Goal: Information Seeking & Learning: Learn about a topic

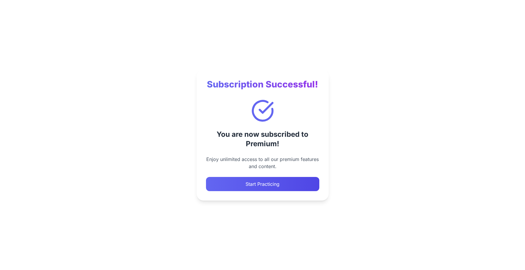
click at [282, 183] on button "Start Practicing" at bounding box center [262, 184] width 113 height 14
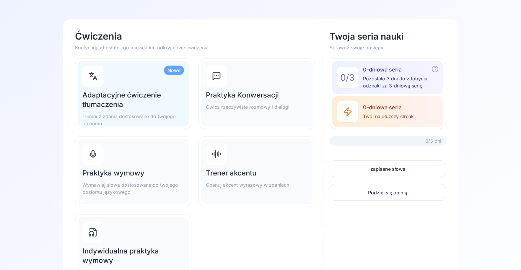
scroll to position [59, 0]
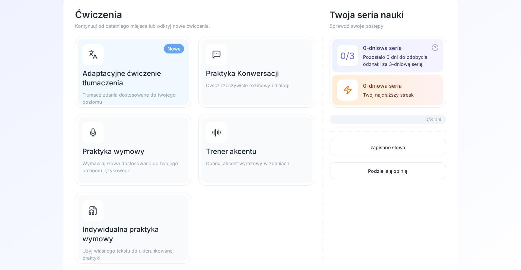
click at [153, 87] on h2 "Adaptacyjne ćwiczenie tłumaczenia" at bounding box center [133, 78] width 102 height 19
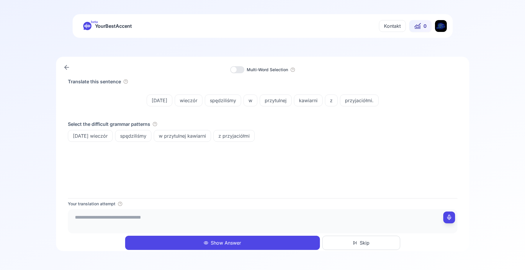
click at [157, 220] on textarea at bounding box center [262, 220] width 385 height 18
click at [224, 100] on span "spędziliśmy" at bounding box center [223, 100] width 36 height 7
click at [200, 81] on div "Translate this sentence" at bounding box center [263, 81] width 390 height 7
click at [160, 223] on textarea "**********" at bounding box center [262, 220] width 385 height 18
click at [271, 107] on div "Wczoraj wieczór spędziliśmy w przytulnej kawiarni z przyjaciółmi." at bounding box center [263, 100] width 390 height 26
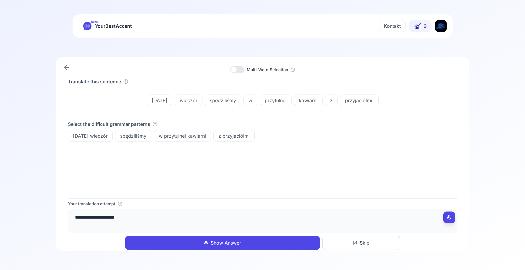
click at [271, 104] on div "przytulnej" at bounding box center [276, 101] width 32 height 12
click at [257, 163] on div "Translate this sentence Wczoraj wieczór spędziliśmy w przytulnej kawiarni z prz…" at bounding box center [263, 138] width 390 height 120
click at [214, 223] on textarea "**********" at bounding box center [262, 220] width 385 height 18
click at [257, 214] on textarea "**********" at bounding box center [262, 220] width 385 height 18
type textarea "**********"
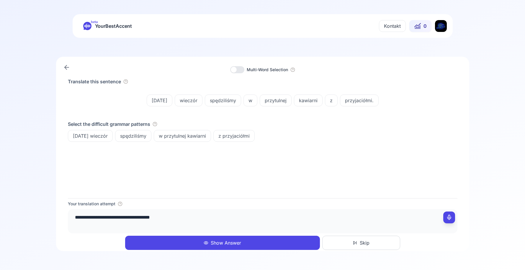
click at [256, 239] on button "Show Answer" at bounding box center [222, 243] width 195 height 14
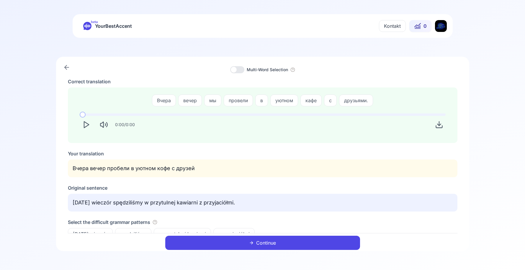
click at [83, 125] on icon "Play" at bounding box center [86, 125] width 8 height 8
click at [259, 249] on button "Continue" at bounding box center [262, 243] width 195 height 14
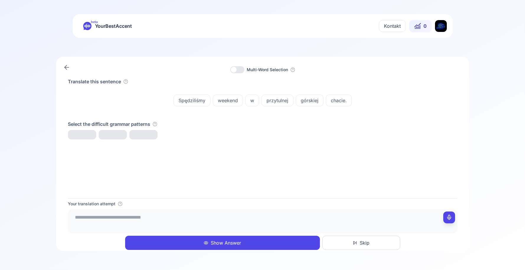
click at [228, 106] on div "weekend" at bounding box center [228, 101] width 30 height 12
click at [274, 159] on div "Translate this sentence Spędziliśmy weekend w przytulnej górskiej chacie. Selec…" at bounding box center [263, 138] width 390 height 120
click at [94, 25] on div "beta YourBestAccent" at bounding box center [107, 26] width 49 height 8
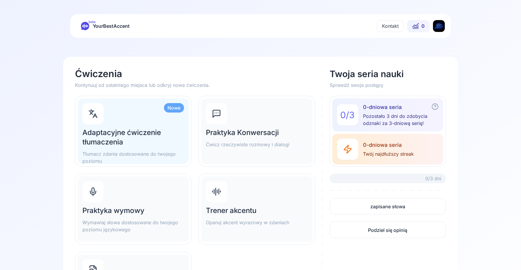
click at [252, 121] on div "Praktyka Konwersacji Ćwicz rzeczywiste rozmowy i dialogi" at bounding box center [256, 131] width 111 height 66
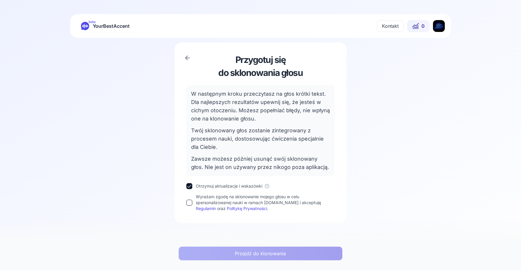
click at [189, 59] on icon at bounding box center [187, 57] width 7 height 7
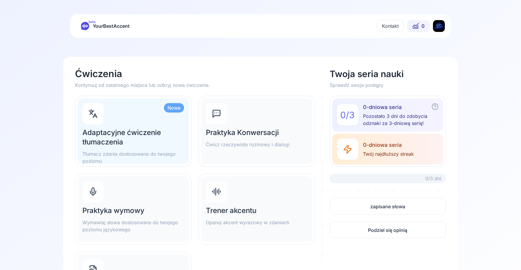
click at [256, 191] on div "Trener akcentu Opanuj akcent wyrazowy w zdaniach" at bounding box center [256, 209] width 111 height 66
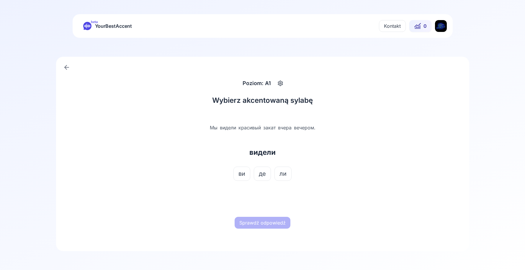
click at [245, 174] on span "ви" at bounding box center [242, 174] width 7 height 8
click at [268, 219] on button "Sprawdź odpowiedź" at bounding box center [263, 223] width 56 height 12
click at [268, 221] on button "Następne słowo" at bounding box center [262, 223] width 45 height 12
click at [283, 175] on span "ких" at bounding box center [283, 174] width 10 height 8
click at [273, 220] on button "Sprawdź odpowiedź" at bounding box center [263, 223] width 56 height 12
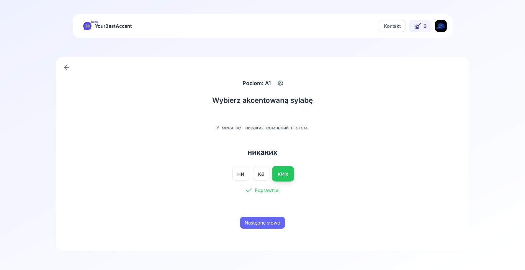
click at [73, 64] on div "Poziom: A1 Wybierz akcentowaną sylabę У меня нет никаких сомнений в этом. никак…" at bounding box center [263, 154] width 414 height 194
click at [67, 66] on icon at bounding box center [66, 67] width 7 height 7
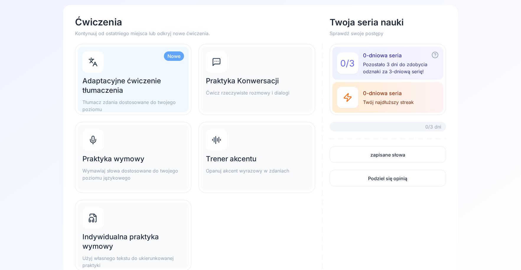
scroll to position [89, 0]
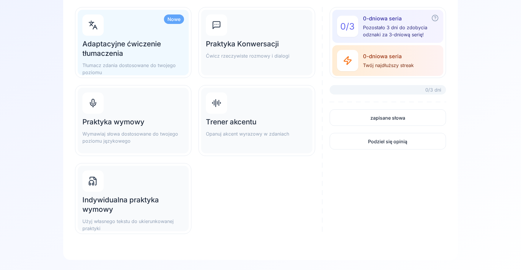
click at [155, 130] on div "Praktyka wymowy Wymawiaj słowa dostosowane do twojego poziomu językowego" at bounding box center [133, 130] width 102 height 27
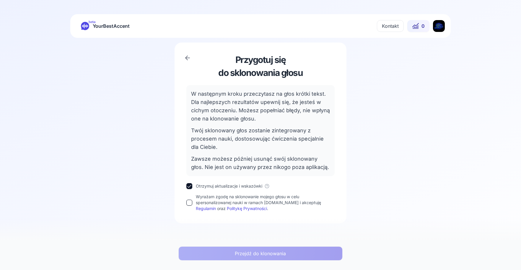
click at [187, 202] on button "Wyrażam zgodę na sklonowanie mojego głosu w celu spersonalizowanej nauki w rama…" at bounding box center [189, 203] width 6 height 6
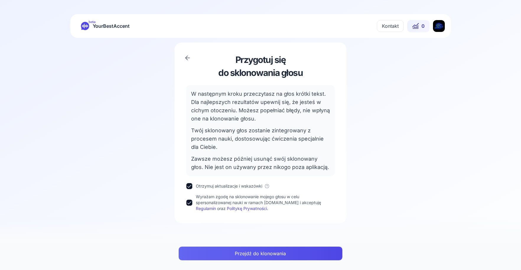
click at [216, 246] on div "Przejdź do klonowania" at bounding box center [261, 256] width 174 height 28
click at [219, 252] on button "Przejdź do klonowania" at bounding box center [260, 253] width 164 height 14
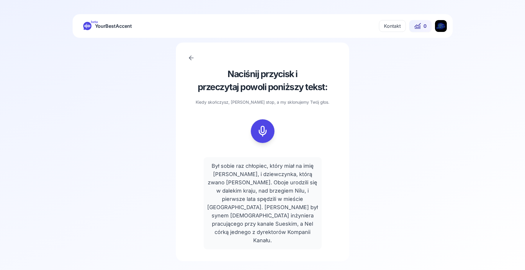
click at [300, 135] on div at bounding box center [263, 131] width 150 height 38
click at [191, 57] on icon at bounding box center [190, 58] width 2 height 4
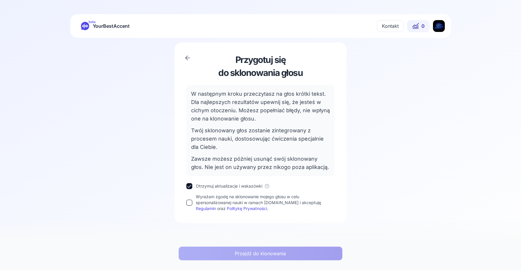
click at [187, 56] on icon at bounding box center [187, 57] width 7 height 7
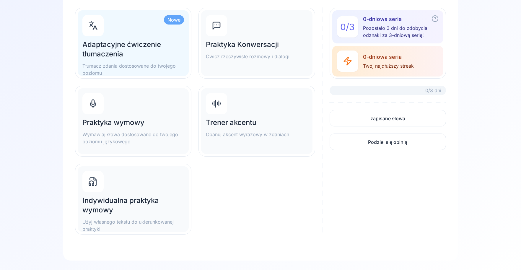
scroll to position [89, 0]
click at [176, 186] on div "Indywidualna praktyka wymowy Użyj własnego tekstu do ukierunkowanej praktyki" at bounding box center [133, 199] width 111 height 66
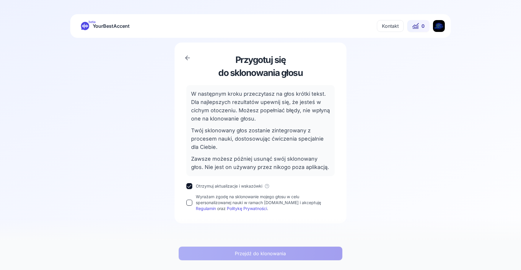
click at [199, 210] on link "Regulamin" at bounding box center [206, 208] width 20 height 5
click at [186, 201] on div "Przygotuj się do sklonowania głosu W następnym kroku przeczytasz na głos krótki…" at bounding box center [261, 133] width 172 height 181
click at [189, 204] on button "Wyrażam zgodę na sklonowanie mojego głosu w celu spersonalizowanej nauki w rama…" at bounding box center [189, 203] width 6 height 6
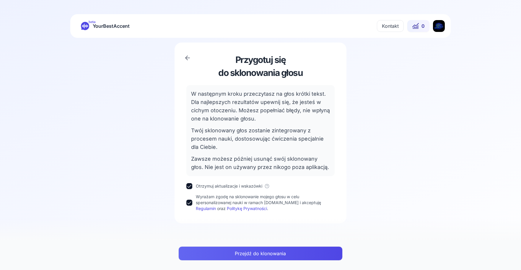
click at [235, 253] on button "Przejdź do klonowania" at bounding box center [260, 253] width 164 height 14
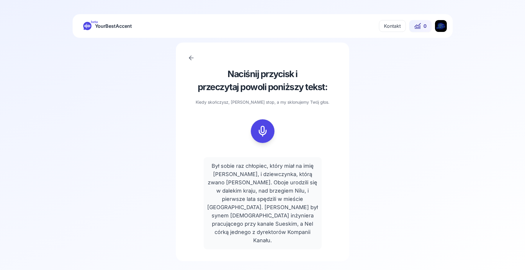
click at [189, 54] on div "Naciśnij przycisk i przeczytaj powoli poniższy tekst: Kiedy skończysz, kliknij …" at bounding box center [263, 152] width 174 height 219
click at [89, 29] on icon at bounding box center [87, 26] width 8 height 8
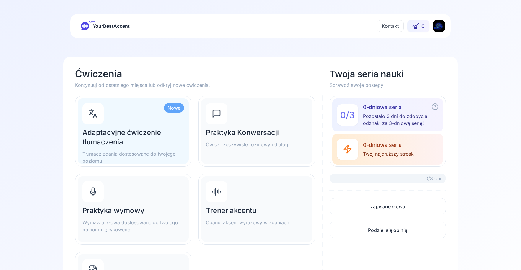
click at [151, 128] on h2 "Adaptacyjne ćwiczenie tłumaczenia" at bounding box center [133, 137] width 102 height 19
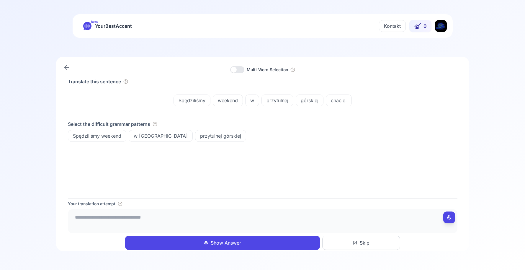
click at [451, 219] on rect at bounding box center [449, 217] width 4 height 4
click at [267, 98] on span "przytulnej" at bounding box center [277, 100] width 31 height 7
click at [294, 85] on div "Translate this sentence Spędziliśmy weekend w przytulnej górskiej chacie." at bounding box center [263, 95] width 390 height 35
click at [452, 222] on button at bounding box center [450, 217] width 12 height 12
click at [450, 217] on icon at bounding box center [450, 217] width 6 height 6
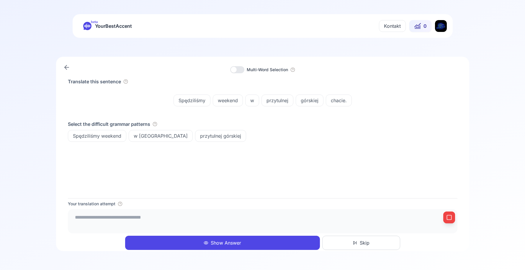
click at [336, 101] on span "chacie." at bounding box center [338, 100] width 25 height 7
click at [447, 220] on icon at bounding box center [450, 217] width 6 height 6
click at [245, 67] on div "Multi-Word Selection" at bounding box center [259, 69] width 58 height 7
click at [241, 67] on div at bounding box center [237, 69] width 14 height 7
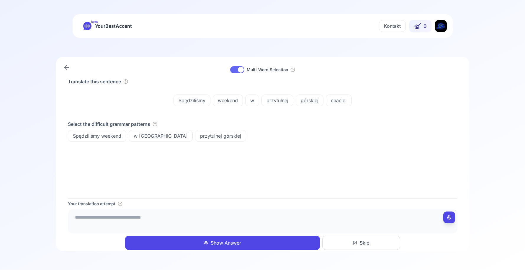
click at [240, 66] on div at bounding box center [237, 69] width 14 height 7
click at [69, 66] on icon at bounding box center [66, 67] width 7 height 7
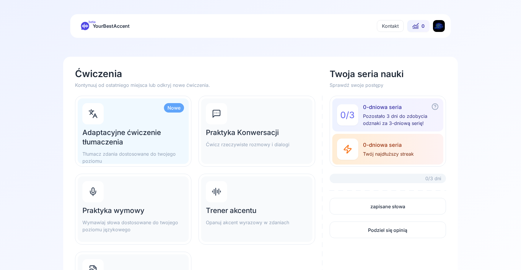
click at [434, 26] on html "beta YourBestAccent Kontakt 0 Ćwiczenia Kontynuuj od ostatniego miejsca lub odk…" at bounding box center [260, 135] width 521 height 270
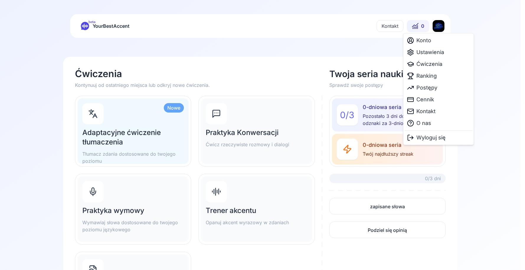
click at [307, 30] on html "beta YourBestAccent Kontakt 0 Ćwiczenia Kontynuuj od ostatniego miejsca lub odk…" at bounding box center [262, 135] width 525 height 270
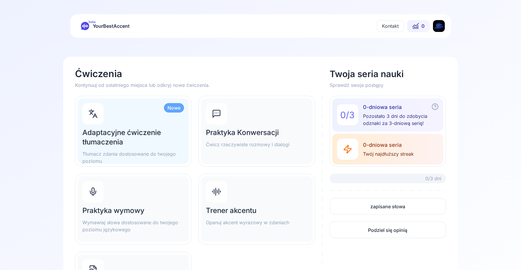
click at [439, 25] on html "beta YourBestAccent Kontakt 0 Ćwiczenia Kontynuuj od ostatniego miejsca lub odk…" at bounding box center [260, 135] width 521 height 270
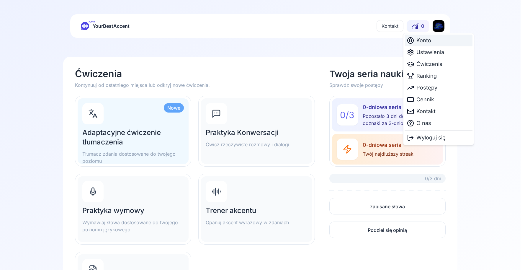
click at [438, 42] on div "Konto" at bounding box center [439, 41] width 68 height 12
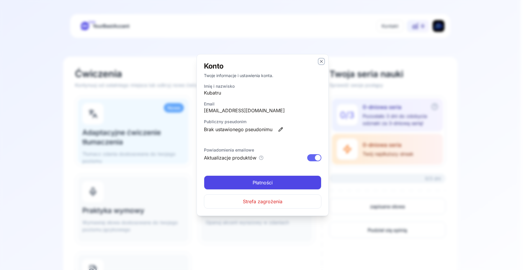
click at [323, 60] on icon "button" at bounding box center [321, 61] width 5 height 5
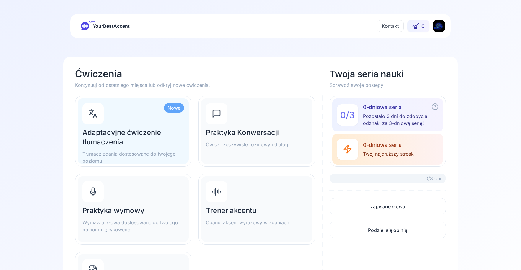
click at [433, 29] on div "Kontakt 0" at bounding box center [411, 26] width 68 height 12
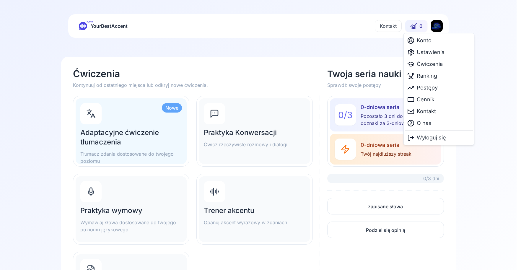
click at [437, 29] on html "beta YourBestAccent Kontakt 0 Ćwiczenia Kontynuuj od ostatniego miejsca lub odk…" at bounding box center [260, 135] width 521 height 270
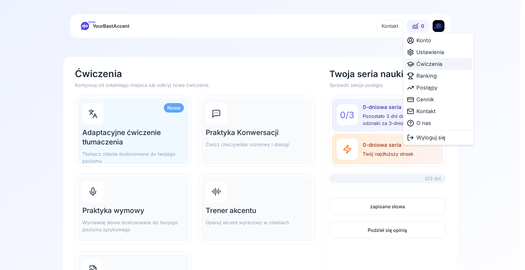
click at [433, 63] on span "Ćwiczenia" at bounding box center [430, 64] width 26 height 8
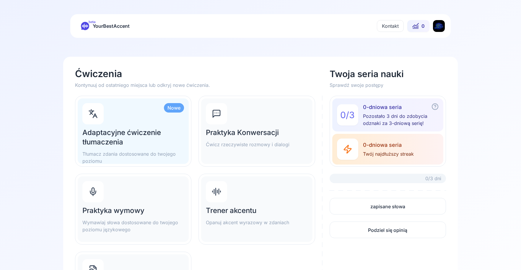
click at [435, 29] on html "beta YourBestAccent Kontakt 0 Ćwiczenia Kontynuuj od ostatniego miejsca lub odk…" at bounding box center [260, 135] width 521 height 270
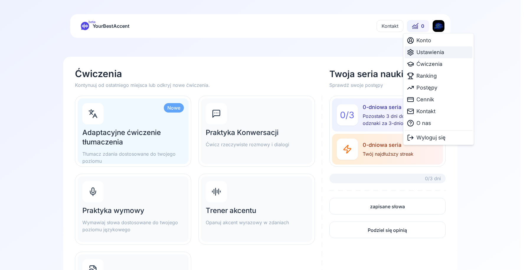
click at [430, 53] on span "Ustawienia" at bounding box center [431, 52] width 28 height 8
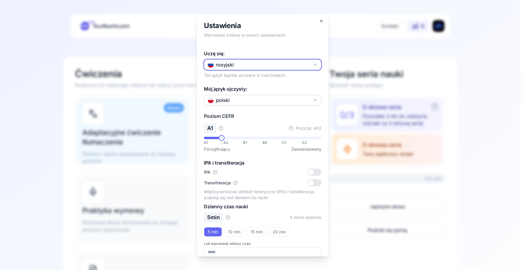
click at [279, 67] on button "rosyjski" at bounding box center [263, 64] width 118 height 11
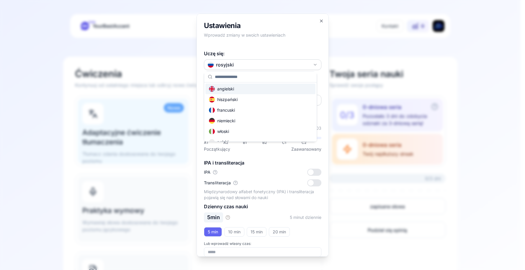
click at [279, 34] on div at bounding box center [262, 135] width 525 height 270
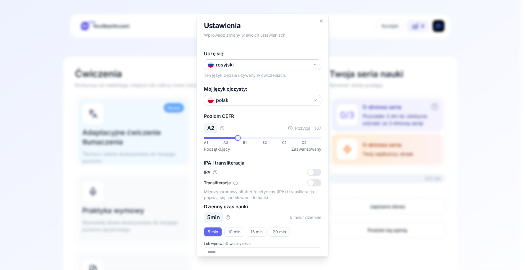
click at [235, 137] on span at bounding box center [238, 138] width 6 height 6
click at [233, 138] on span at bounding box center [235, 138] width 6 height 6
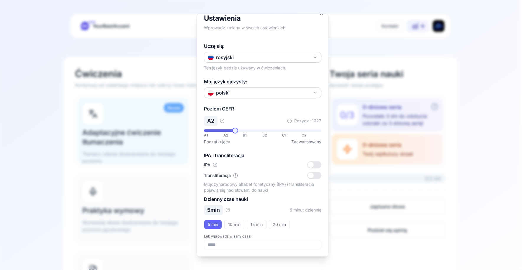
click at [345, 46] on div at bounding box center [262, 135] width 525 height 270
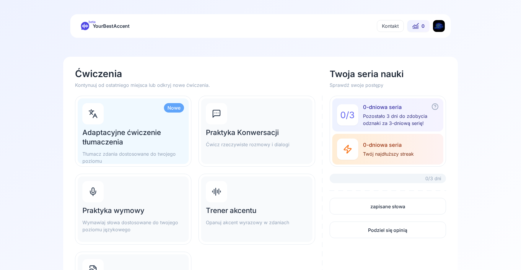
click at [162, 135] on h2 "Adaptacyjne ćwiczenie tłumaczenia" at bounding box center [133, 137] width 102 height 19
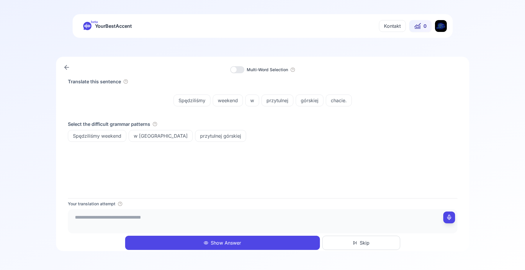
click at [207, 214] on textarea at bounding box center [262, 220] width 385 height 18
type textarea "**********"
drag, startPoint x: 387, startPoint y: 200, endPoint x: 387, endPoint y: 228, distance: 28.1
click at [386, 199] on div "**********" at bounding box center [263, 224] width 390 height 52
click at [256, 245] on button "Show Answer" at bounding box center [222, 243] width 195 height 14
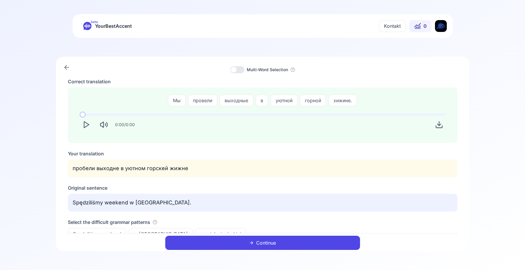
click at [85, 125] on icon "Play" at bounding box center [86, 125] width 8 height 8
click at [242, 247] on button "Continue" at bounding box center [262, 243] width 195 height 14
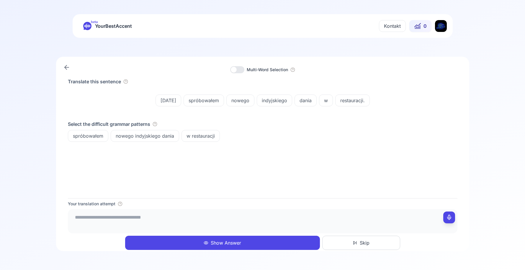
click at [196, 215] on textarea at bounding box center [262, 220] width 385 height 18
type textarea "**********"
click at [302, 197] on div "Translate this sentence Wczoraj spróbowałem nowego indyjskiego dania w restaura…" at bounding box center [263, 138] width 390 height 120
click at [284, 237] on button "Show Answer" at bounding box center [222, 243] width 195 height 14
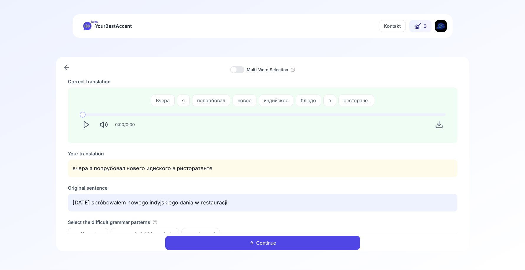
click at [289, 245] on button "Continue" at bounding box center [262, 243] width 195 height 14
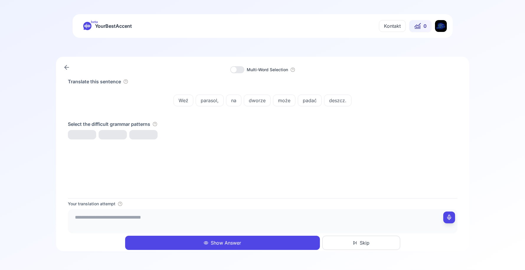
click at [183, 101] on span "Weź" at bounding box center [183, 100] width 19 height 7
click at [244, 162] on div "Translate this sentence Weź parasol, na dworze może padać deszcz. Select the di…" at bounding box center [263, 138] width 390 height 120
click at [228, 221] on textarea at bounding box center [262, 220] width 385 height 18
type textarea "*"
click at [246, 194] on div "Translate this sentence Weź parasol, na dworze może padać deszcz. Select the di…" at bounding box center [263, 138] width 390 height 120
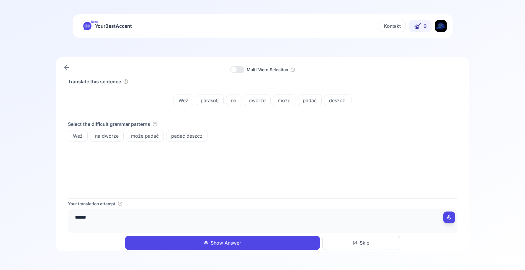
click at [209, 102] on span "parasol," at bounding box center [209, 100] width 27 height 7
click at [220, 148] on div "Translate this sentence Weź parasol, na dworze może padać deszcz. Select the di…" at bounding box center [263, 138] width 390 height 120
click at [178, 211] on textarea "*****" at bounding box center [262, 220] width 385 height 18
click at [117, 132] on div "na dworze" at bounding box center [107, 136] width 34 height 12
drag, startPoint x: 222, startPoint y: 184, endPoint x: 152, endPoint y: 211, distance: 75.2
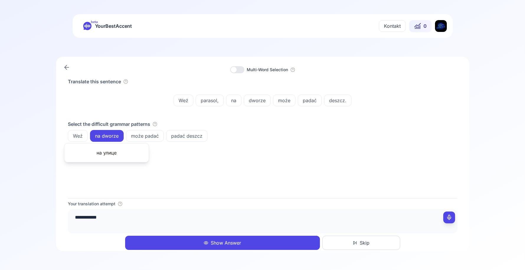
click at [222, 184] on div "Translate this sentence Weź parasol, na dworze może padać deszcz. Select the di…" at bounding box center [263, 138] width 390 height 120
click at [141, 216] on textarea "**********" at bounding box center [262, 220] width 385 height 18
click at [178, 134] on span "padać deszcz" at bounding box center [187, 135] width 41 height 7
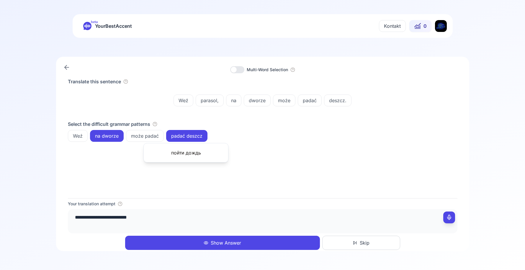
click at [216, 198] on div "**********" at bounding box center [263, 224] width 390 height 52
click at [200, 215] on textarea "**********" at bounding box center [262, 220] width 385 height 18
click at [182, 135] on span "padać deszcz" at bounding box center [187, 135] width 41 height 7
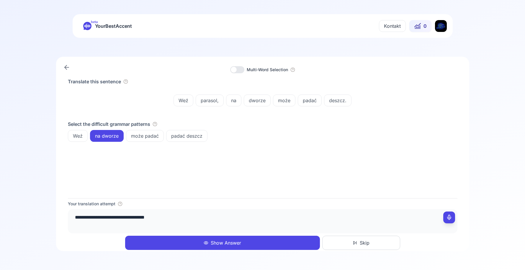
click at [193, 222] on textarea "**********" at bounding box center [262, 220] width 385 height 18
type textarea "**********"
click at [239, 200] on div "**********" at bounding box center [263, 224] width 390 height 52
click at [241, 250] on div "**********" at bounding box center [263, 154] width 414 height 194
click at [239, 244] on button "Show Answer" at bounding box center [222, 243] width 195 height 14
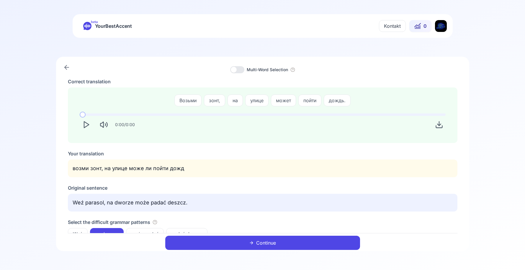
click at [88, 127] on icon "Play" at bounding box center [86, 125] width 8 height 8
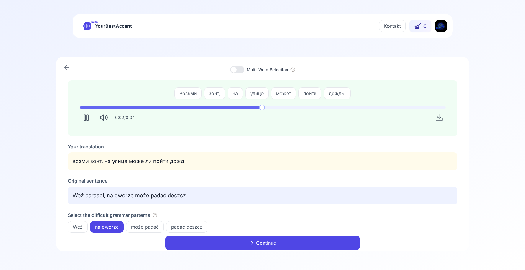
scroll to position [9, 0]
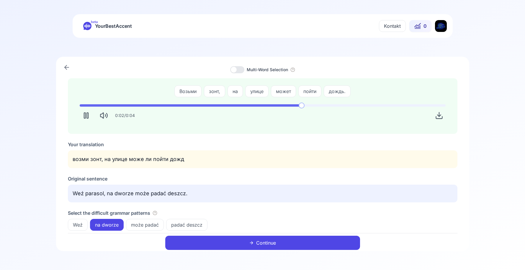
click at [227, 246] on button "Continue" at bounding box center [262, 243] width 195 height 14
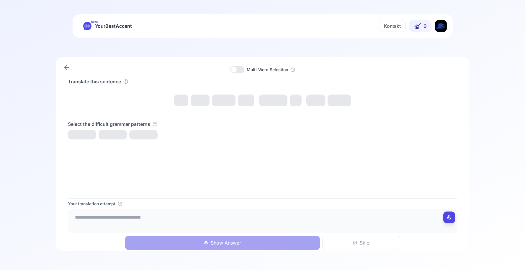
scroll to position [0, 0]
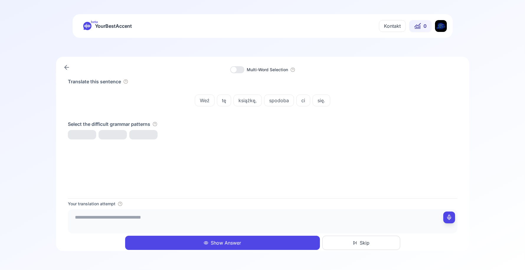
click at [212, 215] on textarea at bounding box center [262, 220] width 385 height 18
type textarea "**********"
click at [252, 197] on div "**********" at bounding box center [263, 223] width 390 height 53
click at [201, 244] on button "Show Answer" at bounding box center [222, 243] width 195 height 14
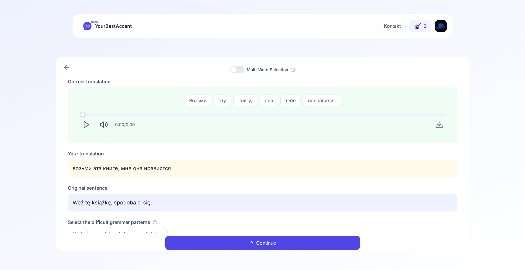
click at [85, 126] on icon "Play" at bounding box center [86, 125] width 8 height 8
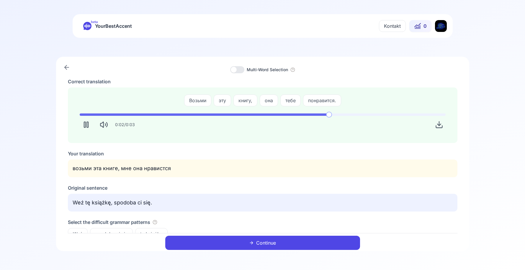
click at [236, 242] on button "Continue" at bounding box center [262, 243] width 195 height 14
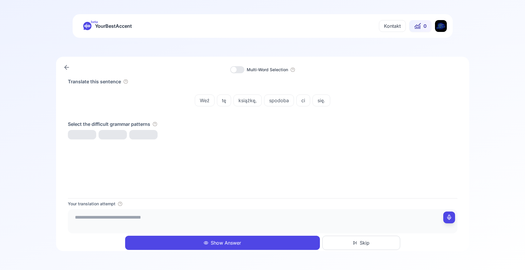
click at [224, 217] on textarea at bounding box center [262, 220] width 385 height 18
type textarea "**********"
click at [234, 201] on div "Your translation attempt" at bounding box center [263, 204] width 390 height 6
click at [215, 240] on button "Show Answer" at bounding box center [222, 243] width 195 height 14
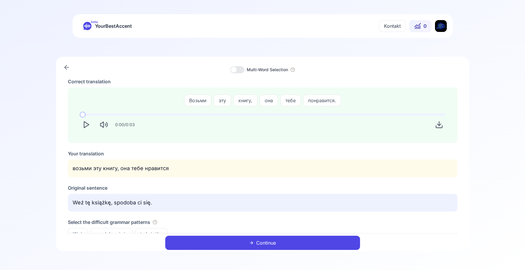
click at [88, 126] on icon "Play" at bounding box center [86, 125] width 8 height 8
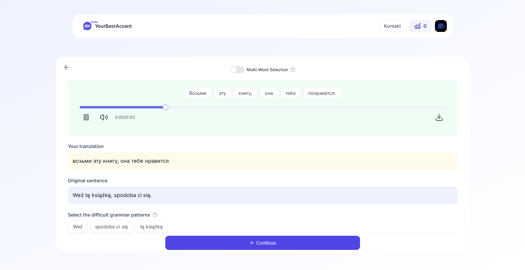
scroll to position [9, 0]
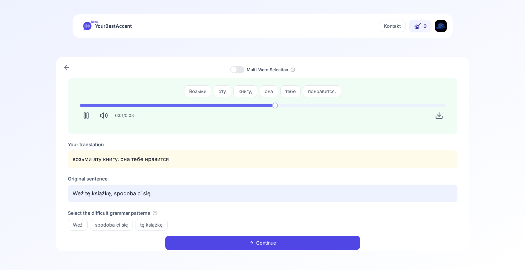
click at [232, 245] on button "Continue" at bounding box center [262, 243] width 195 height 14
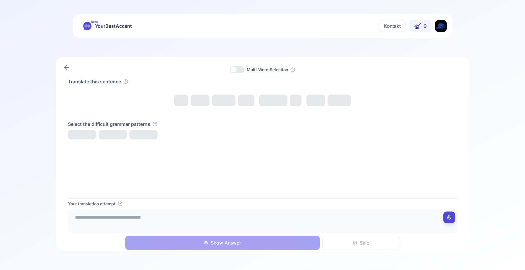
scroll to position [0, 0]
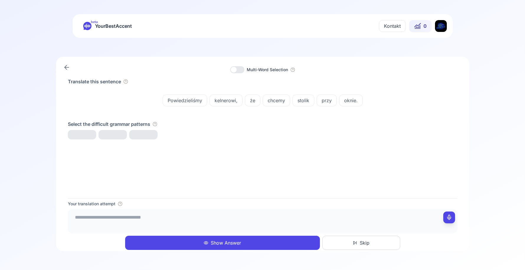
click at [198, 218] on textarea at bounding box center [262, 220] width 385 height 18
click at [226, 93] on div "Powiedzieliśmy kelnerowi, że chcemy stolik przy oknie." at bounding box center [263, 100] width 390 height 26
click at [226, 102] on span "kelnerowi," at bounding box center [226, 100] width 32 height 7
click at [202, 190] on div "Translate this sentence Powiedzieliśmy kelnerowi, że chcemy stolik przy oknie. …" at bounding box center [263, 138] width 390 height 120
click at [178, 217] on textarea "**********" at bounding box center [262, 220] width 385 height 18
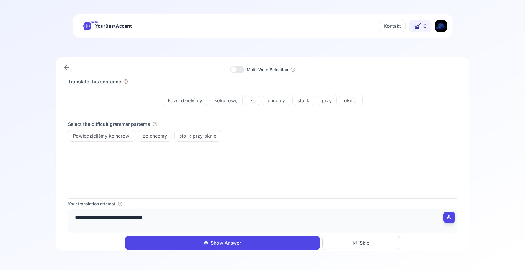
click at [333, 97] on button "przy" at bounding box center [327, 101] width 20 height 12
click at [333, 97] on span "przy" at bounding box center [326, 100] width 19 height 7
click at [222, 213] on textarea "**********" at bounding box center [262, 220] width 385 height 18
type textarea "**********"
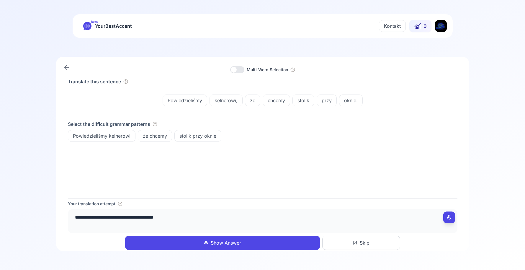
click at [258, 191] on div "Translate this sentence Powiedzieliśmy kelnerowi, że chcemy stolik przy oknie. …" at bounding box center [263, 138] width 390 height 120
click at [282, 242] on button "Show Answer" at bounding box center [222, 243] width 195 height 14
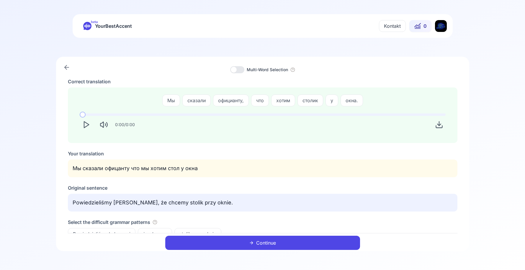
click at [86, 123] on polygon "Play" at bounding box center [86, 125] width 5 height 6
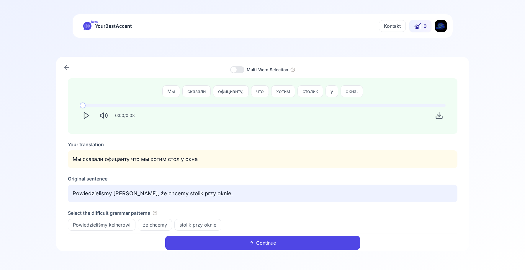
click at [73, 35] on nav "beta YourBestAccent Kontakt 0" at bounding box center [263, 26] width 414 height 24
click at [197, 244] on button "Continue" at bounding box center [262, 243] width 195 height 14
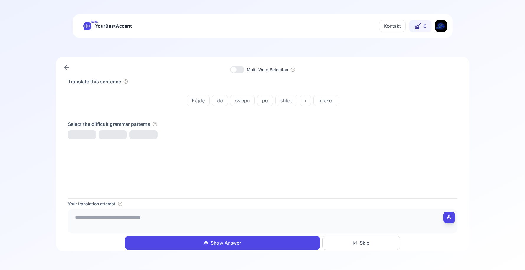
click at [187, 216] on textarea at bounding box center [262, 220] width 385 height 18
click at [268, 99] on span "po" at bounding box center [265, 100] width 15 height 7
click at [217, 160] on div "Translate this sentence Pójdę do sklepu po chleb i mleko. Select the difficult …" at bounding box center [263, 138] width 390 height 120
click at [163, 218] on textarea "**********" at bounding box center [262, 220] width 385 height 18
drag, startPoint x: 209, startPoint y: 216, endPoint x: 211, endPoint y: 223, distance: 7.2
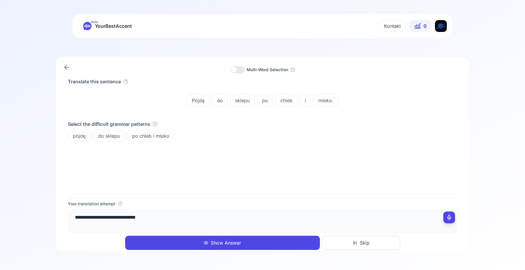
click at [210, 216] on textarea "**********" at bounding box center [262, 220] width 385 height 18
type textarea "**********"
click at [208, 258] on div "**********" at bounding box center [262, 135] width 525 height 270
click at [208, 248] on button "Show Answer" at bounding box center [222, 243] width 195 height 14
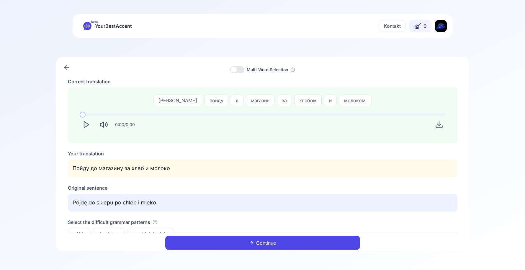
click at [86, 126] on icon "Play" at bounding box center [86, 125] width 8 height 8
click at [254, 243] on button "Continue" at bounding box center [262, 243] width 195 height 14
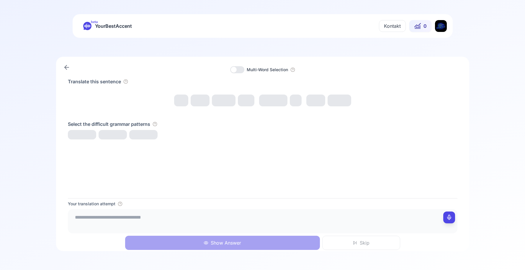
click at [248, 159] on div "Translate this sentence Select the difficult grammar patterns" at bounding box center [263, 138] width 390 height 120
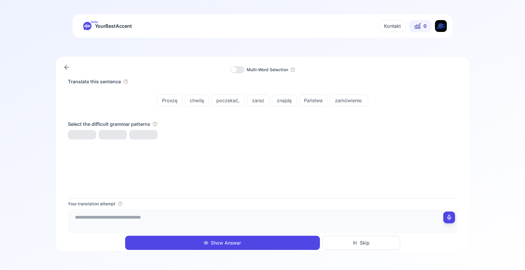
click at [181, 223] on textarea at bounding box center [262, 220] width 385 height 18
type textarea "*"
type textarea "**********"
click at [89, 137] on span "Proszę chwilę poczekać" at bounding box center [100, 135] width 64 height 7
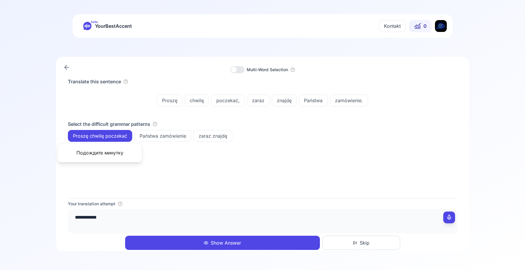
click at [100, 96] on div "Proszę chwilę poczekać, zaraz znajdę Państwa zamówienie." at bounding box center [263, 101] width 376 height 12
drag, startPoint x: 87, startPoint y: 216, endPoint x: 40, endPoint y: 211, distance: 47.8
click at [40, 211] on div "**********" at bounding box center [262, 154] width 525 height 194
click at [265, 96] on div "zaraz" at bounding box center [258, 101] width 22 height 12
click at [264, 144] on div "Translate this sentence Proszę chwilę poczekać, zaraz znajdę Państwa zamówienie…" at bounding box center [263, 138] width 390 height 120
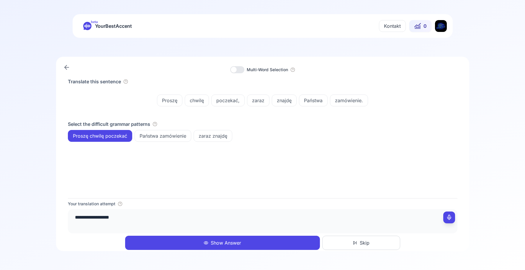
click at [148, 219] on textarea "**********" at bounding box center [262, 220] width 385 height 18
click at [287, 101] on span "znajdę" at bounding box center [284, 100] width 24 height 7
click at [257, 165] on div "Translate this sentence Proszę chwilę poczekać, zaraz znajdę Państwa zamówienie…" at bounding box center [263, 138] width 390 height 120
click at [155, 219] on textarea "**********" at bounding box center [262, 220] width 385 height 18
type textarea "**********"
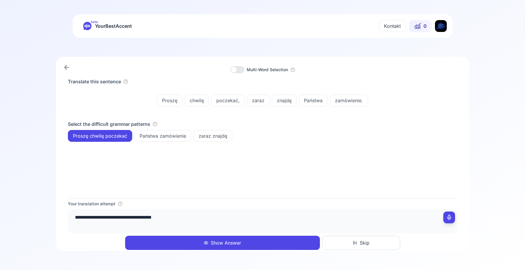
click at [163, 237] on button "Show Answer" at bounding box center [222, 243] width 195 height 14
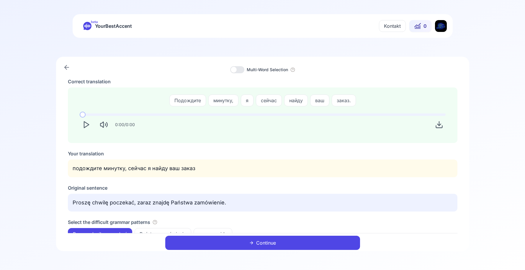
click at [85, 124] on icon "Play" at bounding box center [86, 125] width 8 height 8
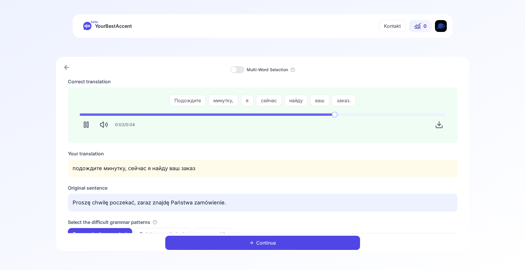
click at [279, 245] on button "Continue" at bounding box center [262, 243] width 195 height 14
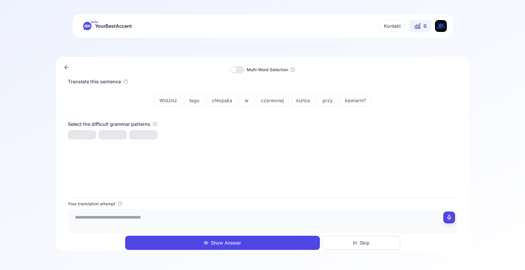
click at [217, 213] on textarea at bounding box center [262, 220] width 385 height 18
click at [302, 98] on span "kurtce" at bounding box center [303, 100] width 23 height 7
click at [263, 155] on div "Translate this sentence Widzisz tego chłopaka w czerwonej kurtce przy kawiarni?…" at bounding box center [263, 138] width 390 height 120
click at [172, 215] on textarea "**********" at bounding box center [262, 220] width 385 height 18
click at [359, 104] on div "kawiarni?" at bounding box center [355, 101] width 31 height 12
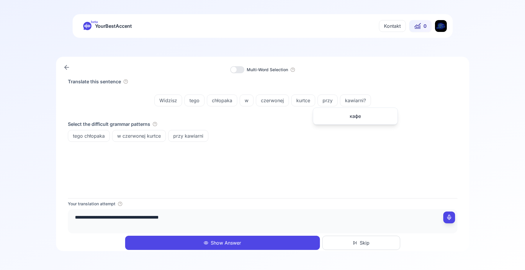
drag, startPoint x: 301, startPoint y: 153, endPoint x: 270, endPoint y: 173, distance: 37.2
click at [300, 153] on div "Translate this sentence Widzisz tego chłopaka w czerwonej kurtce przy kawiarni?…" at bounding box center [263, 138] width 390 height 120
click at [184, 219] on textarea "**********" at bounding box center [262, 220] width 385 height 18
type textarea "**********"
click at [213, 204] on div "Your translation attempt" at bounding box center [263, 204] width 390 height 6
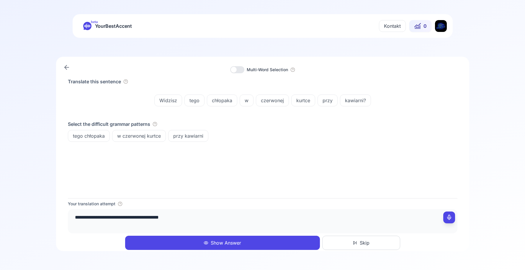
click at [223, 251] on div "**********" at bounding box center [263, 154] width 414 height 194
click at [222, 246] on button "Show Answer" at bounding box center [222, 243] width 195 height 14
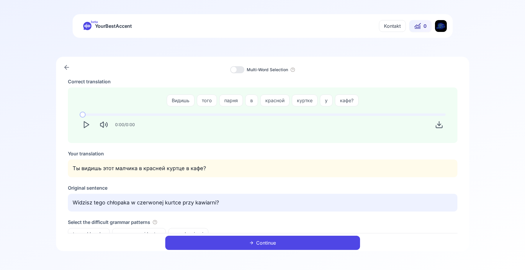
click at [88, 125] on polygon "Play" at bounding box center [86, 125] width 5 height 6
click at [225, 105] on div "парня" at bounding box center [231, 101] width 24 height 12
click at [204, 83] on div "Correct translation" at bounding box center [263, 81] width 390 height 7
click at [214, 248] on button "Continue" at bounding box center [262, 243] width 195 height 14
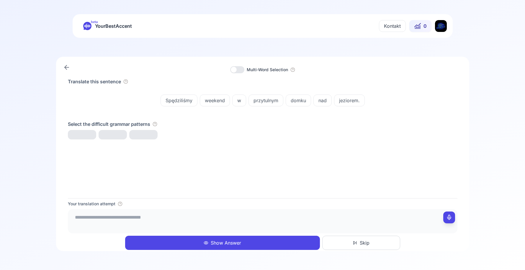
click at [190, 224] on textarea at bounding box center [262, 220] width 385 height 18
click at [295, 101] on span "domku" at bounding box center [298, 100] width 25 height 7
click at [238, 153] on div "Translate this sentence Spędziliśmy weekend w przytulnym domku nad jeziorem. Se…" at bounding box center [263, 138] width 390 height 120
click at [168, 217] on textarea "**********" at bounding box center [262, 220] width 385 height 18
click at [317, 100] on span "nad" at bounding box center [323, 100] width 18 height 7
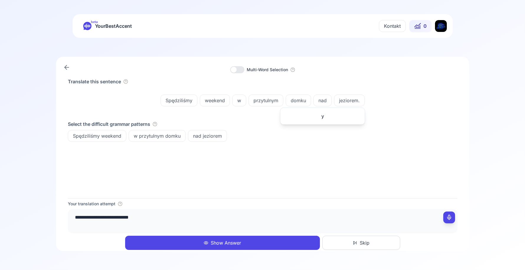
click at [233, 160] on div "Translate this sentence Spędziliśmy weekend w przytulnym domku nad jeziorem. Se…" at bounding box center [263, 138] width 390 height 120
click at [178, 223] on textarea "**********" at bounding box center [262, 220] width 385 height 18
click at [338, 100] on span "jeziorem." at bounding box center [350, 100] width 30 height 7
click at [207, 171] on div "Translate this sentence Spędziliśmy weekend w przytulnym domku nad jeziorem. Se…" at bounding box center [263, 138] width 390 height 120
click at [170, 217] on textarea "**********" at bounding box center [262, 220] width 385 height 18
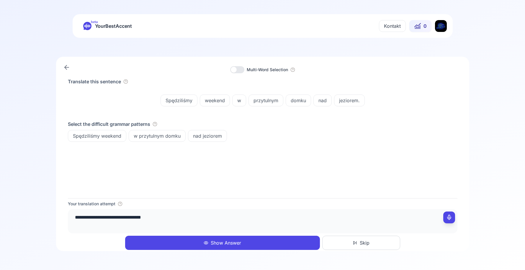
type textarea "**********"
click at [190, 240] on button "Show Answer" at bounding box center [222, 243] width 195 height 14
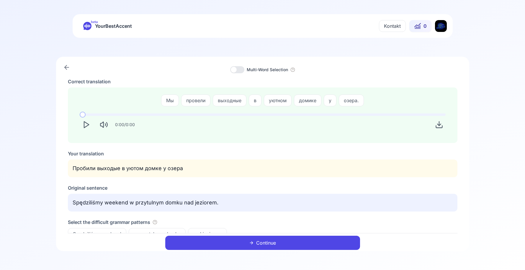
click at [86, 125] on icon "Play" at bounding box center [86, 125] width 8 height 8
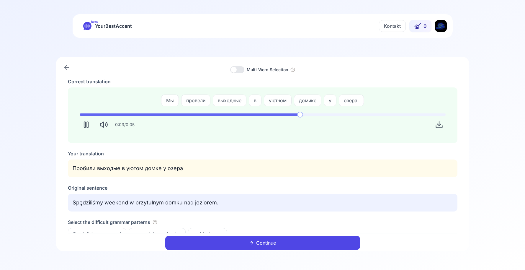
click at [217, 246] on button "Continue" at bounding box center [262, 243] width 195 height 14
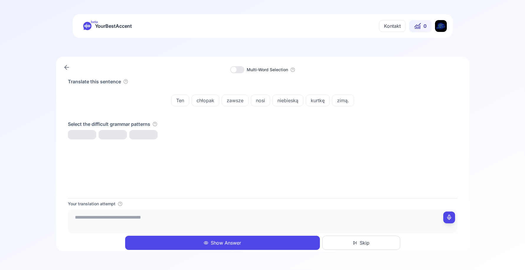
click at [212, 218] on textarea at bounding box center [262, 220] width 385 height 18
click at [243, 103] on span "zawsze" at bounding box center [235, 100] width 26 height 7
click at [263, 96] on div "nosi" at bounding box center [260, 101] width 19 height 12
click at [235, 187] on div "Translate this sentence Ten chłopak zawsze nosi niebieską kurtkę zimą. Select t…" at bounding box center [263, 138] width 390 height 120
click at [166, 219] on textarea "**********" at bounding box center [262, 220] width 385 height 18
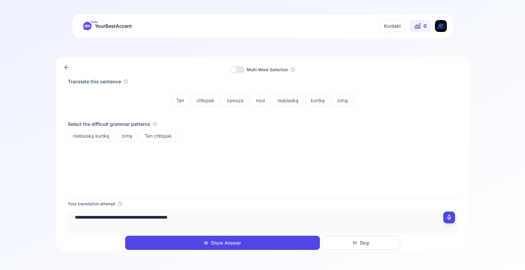
type textarea "**********"
click at [200, 245] on button "Show Answer" at bounding box center [222, 243] width 195 height 14
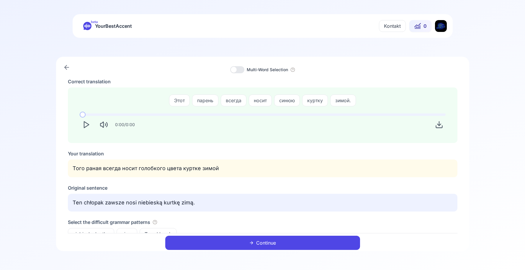
click at [90, 124] on icon "Play" at bounding box center [86, 125] width 8 height 8
click at [276, 105] on div "синюю" at bounding box center [287, 101] width 26 height 12
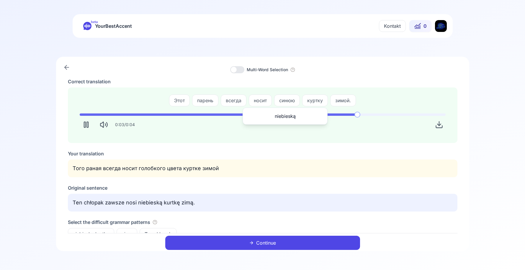
click at [334, 70] on div "Multi-Word Selection" at bounding box center [263, 69] width 390 height 7
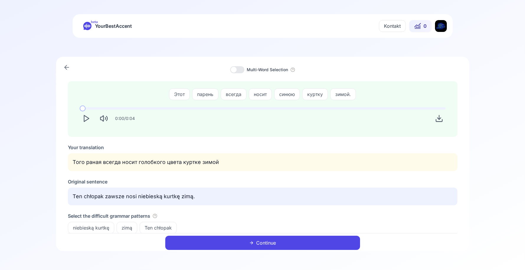
scroll to position [9, 0]
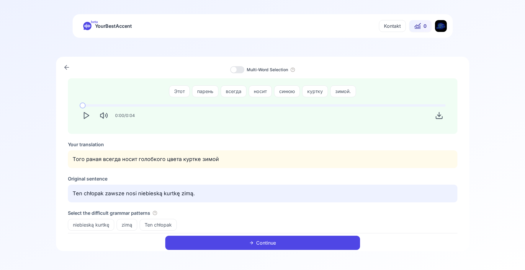
click at [226, 245] on button "Continue" at bounding box center [262, 243] width 195 height 14
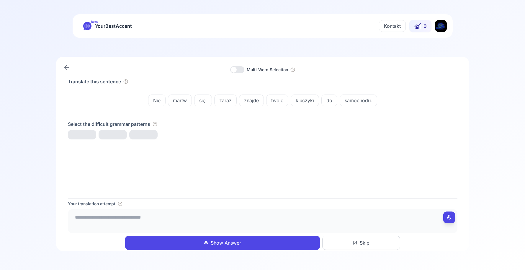
click at [209, 214] on textarea at bounding box center [262, 220] width 385 height 18
click at [274, 95] on div "Nie martw się, zaraz znajdę twoje kluczyki do samochodu." at bounding box center [263, 100] width 390 height 26
click at [276, 97] on span "twoje" at bounding box center [278, 100] width 22 height 7
click at [278, 165] on div "Translate this sentence Nie martw się, zaraz znajdę twoje kluczyki do samochodu…" at bounding box center [263, 138] width 390 height 120
drag, startPoint x: 186, startPoint y: 219, endPoint x: 190, endPoint y: 215, distance: 5.0
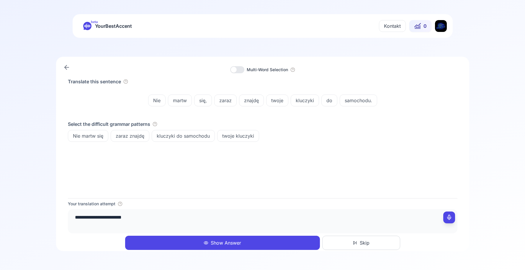
click at [187, 219] on textarea "**********" at bounding box center [262, 220] width 385 height 18
click at [212, 138] on span "kluczyki do samochodu" at bounding box center [183, 135] width 63 height 7
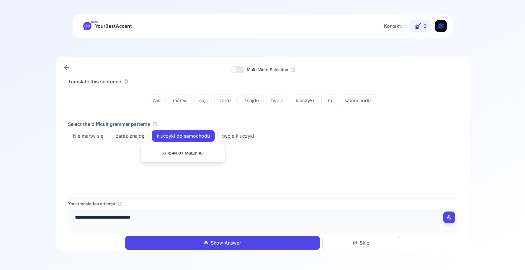
click at [179, 215] on textarea "**********" at bounding box center [262, 220] width 385 height 18
click at [169, 136] on span "kluczyki do samochodu" at bounding box center [183, 135] width 63 height 7
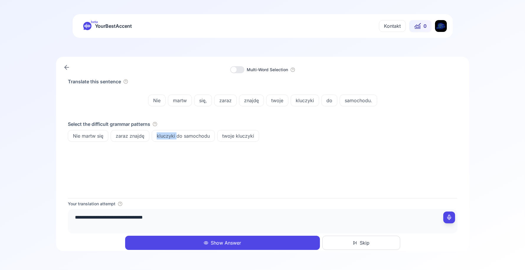
click at [169, 136] on span "kluczyki do samochodu" at bounding box center [183, 135] width 63 height 7
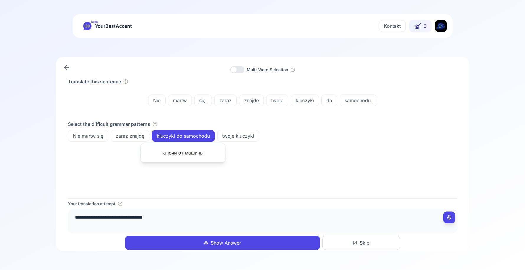
click at [186, 185] on div "Translate this sentence Nie martw się, zaraz znajdę twoje kluczyki do samochodu…" at bounding box center [263, 138] width 390 height 120
click at [181, 222] on textarea "**********" at bounding box center [262, 220] width 385 height 18
type textarea "**********"
click at [208, 201] on div "Your translation attempt" at bounding box center [263, 204] width 390 height 6
click at [219, 248] on button "Show Answer" at bounding box center [222, 243] width 195 height 14
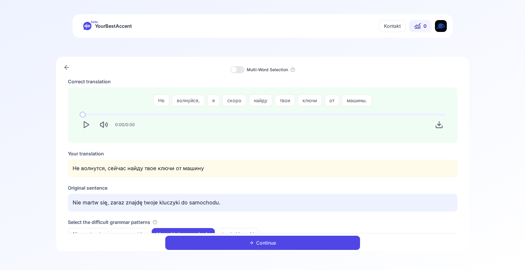
click at [86, 126] on icon "Play" at bounding box center [86, 125] width 8 height 8
click at [233, 100] on span "скоро" at bounding box center [235, 100] width 24 height 7
click at [205, 74] on div "Multi-Word Selection Correct translation Не волнуйся, я скоро найду твои ключи …" at bounding box center [263, 154] width 414 height 194
